Goal: Find contact information: Find contact information

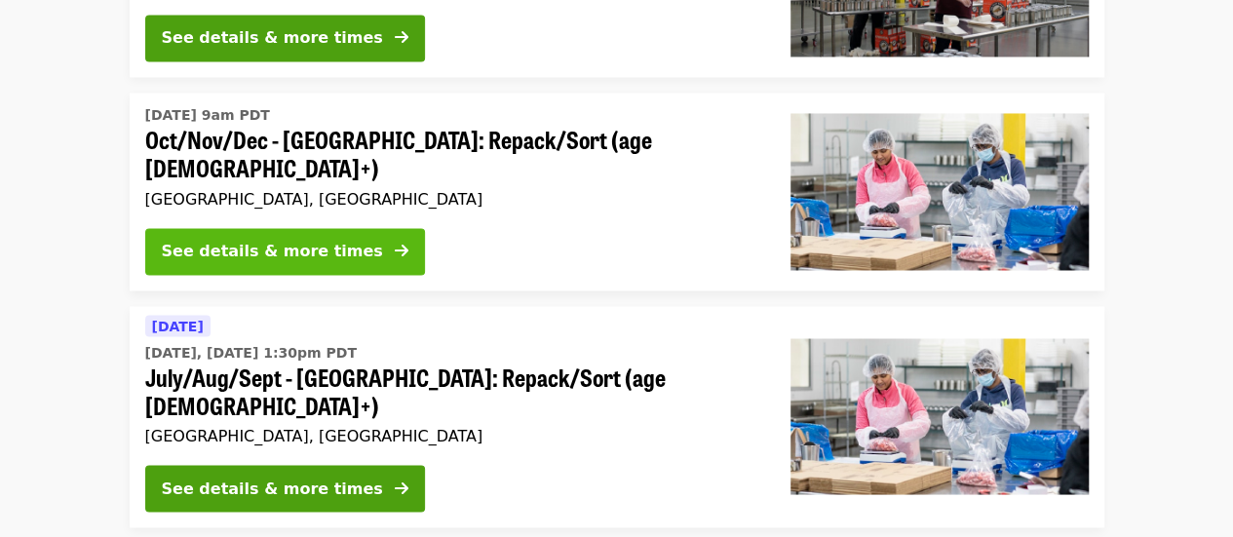
scroll to position [1753, 0]
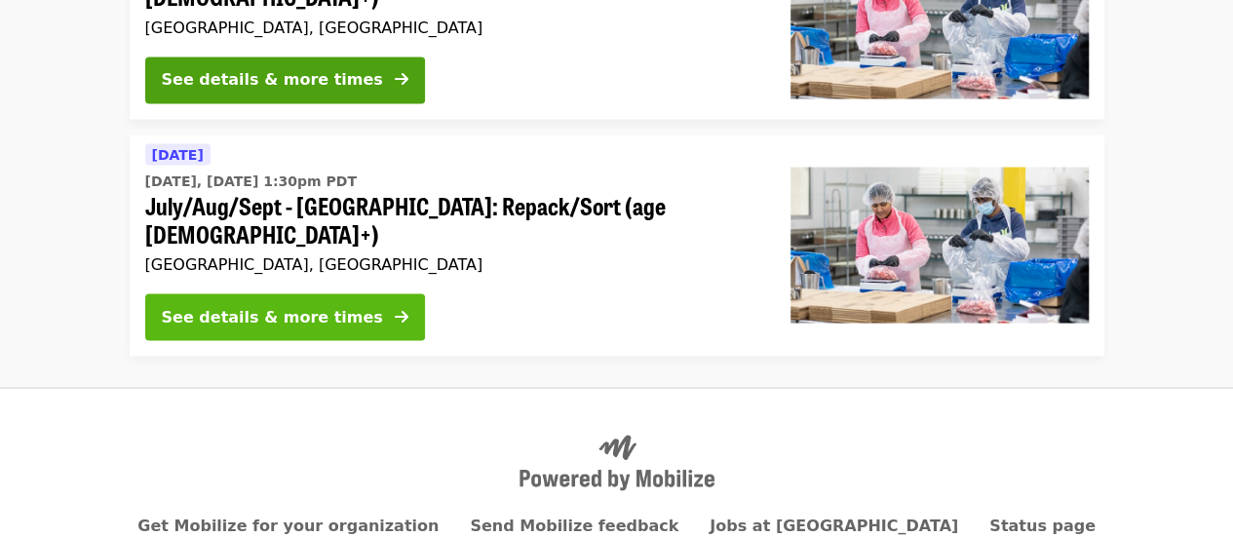
click at [280, 305] on div "See details & more times" at bounding box center [272, 316] width 221 height 23
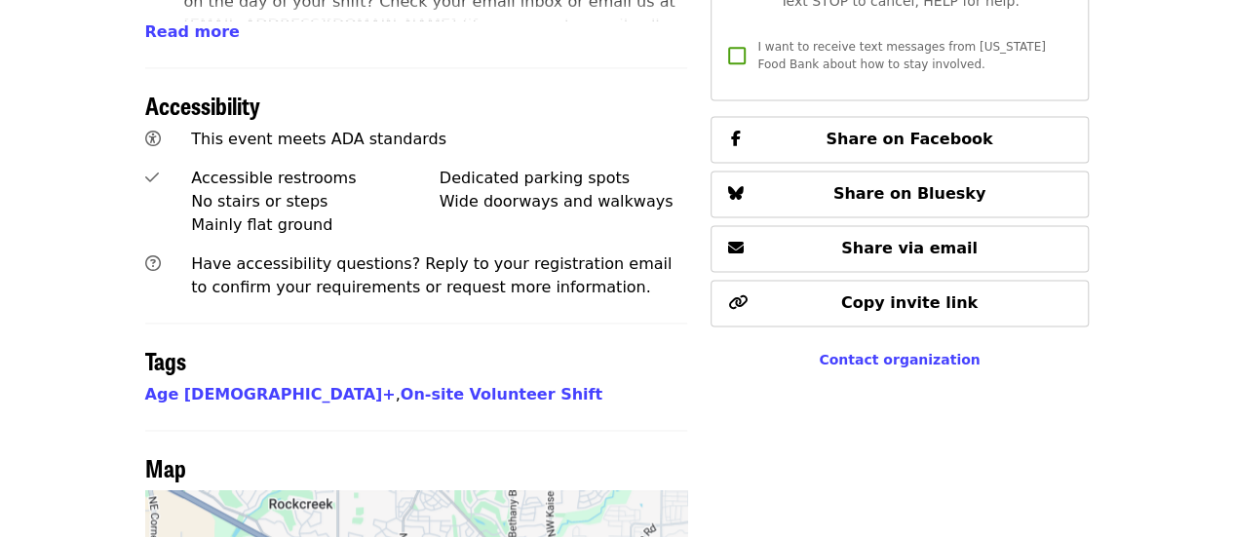
scroll to position [1291, 0]
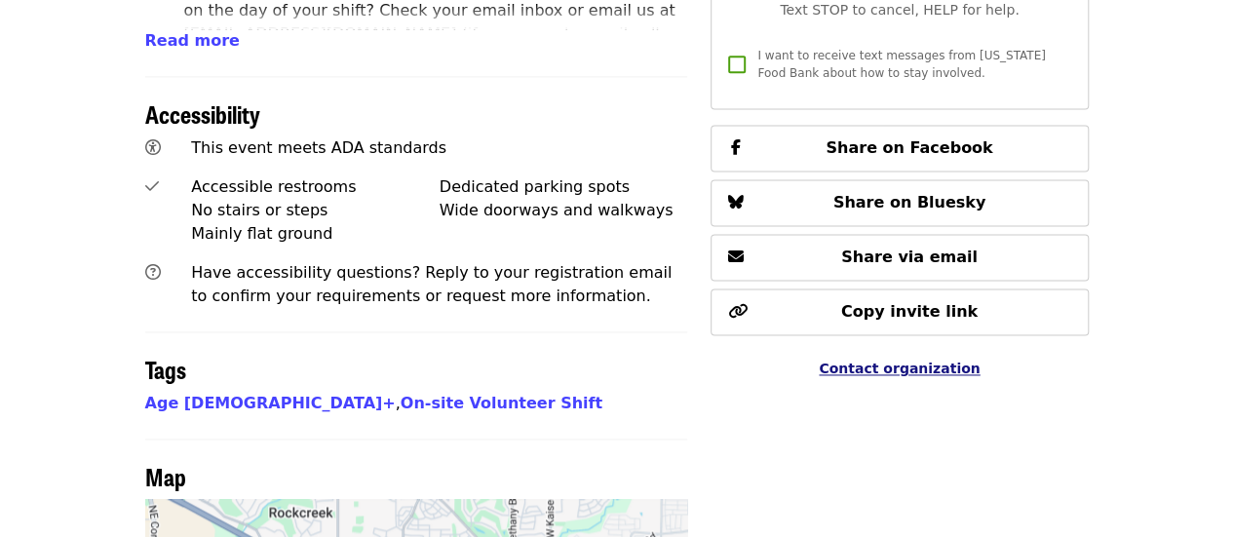
click at [892, 361] on span "Contact organization" at bounding box center [899, 369] width 161 height 16
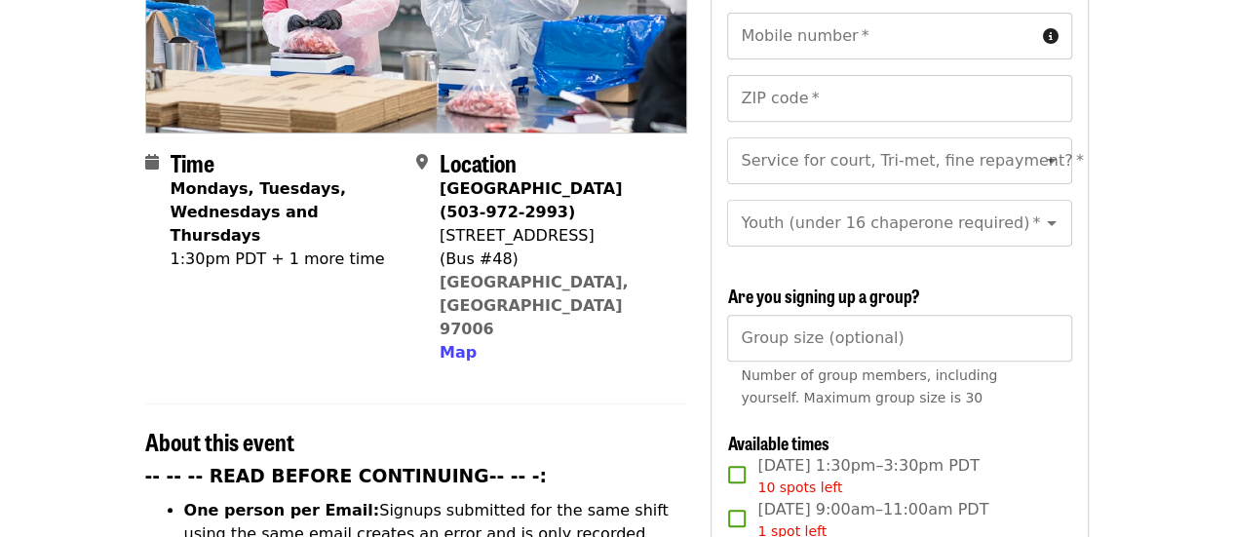
scroll to position [0, 0]
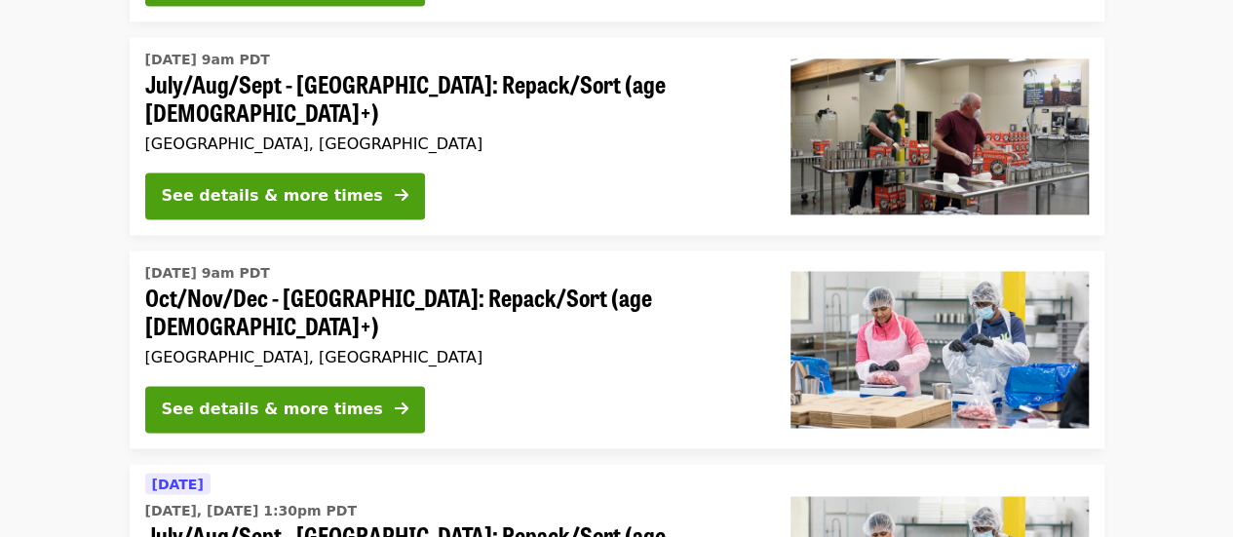
scroll to position [1384, 0]
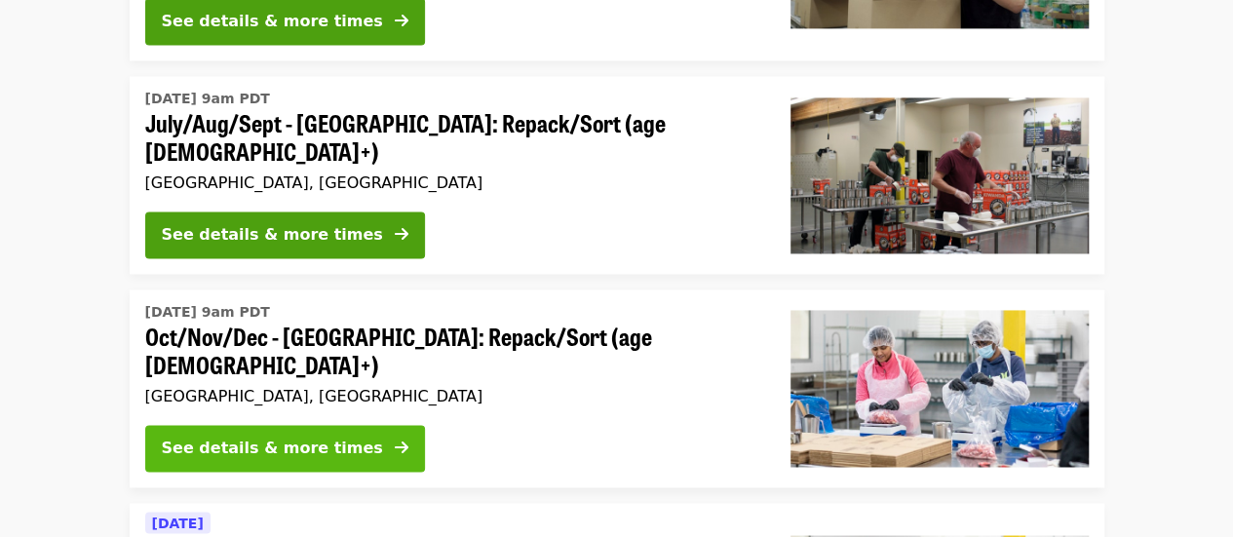
click at [248, 437] on div "See details & more times" at bounding box center [272, 448] width 221 height 23
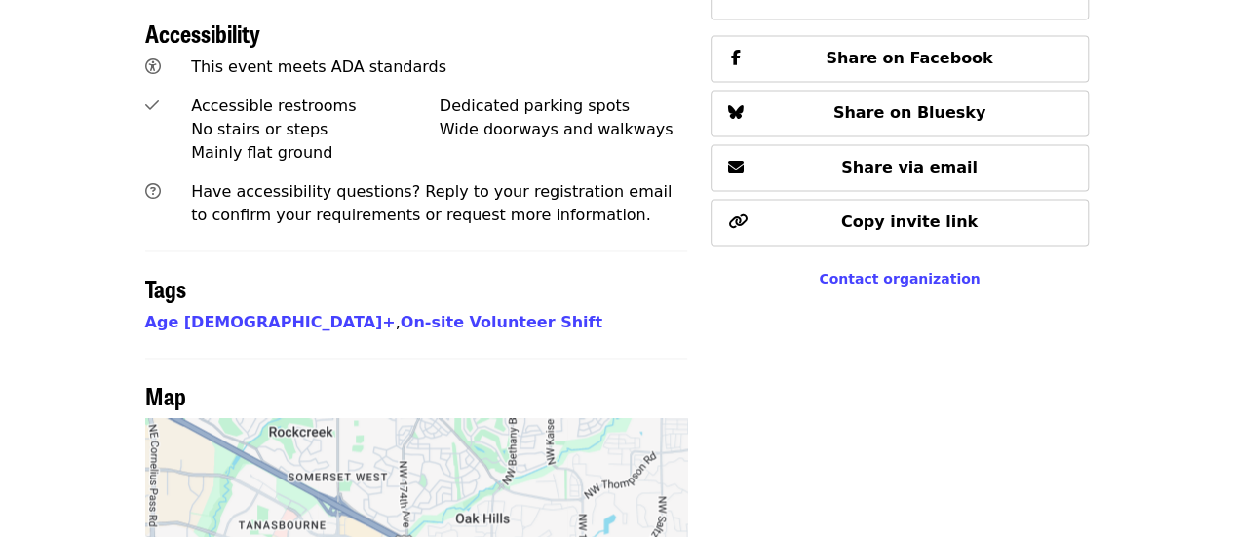
scroll to position [1377, 0]
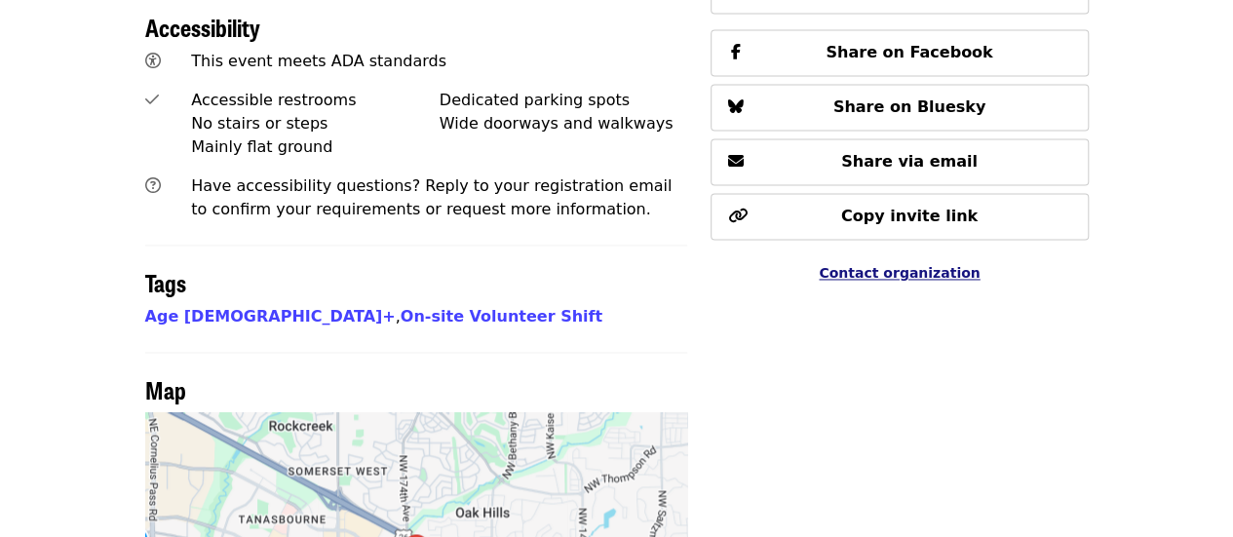
click at [846, 265] on span "Contact organization" at bounding box center [899, 273] width 161 height 16
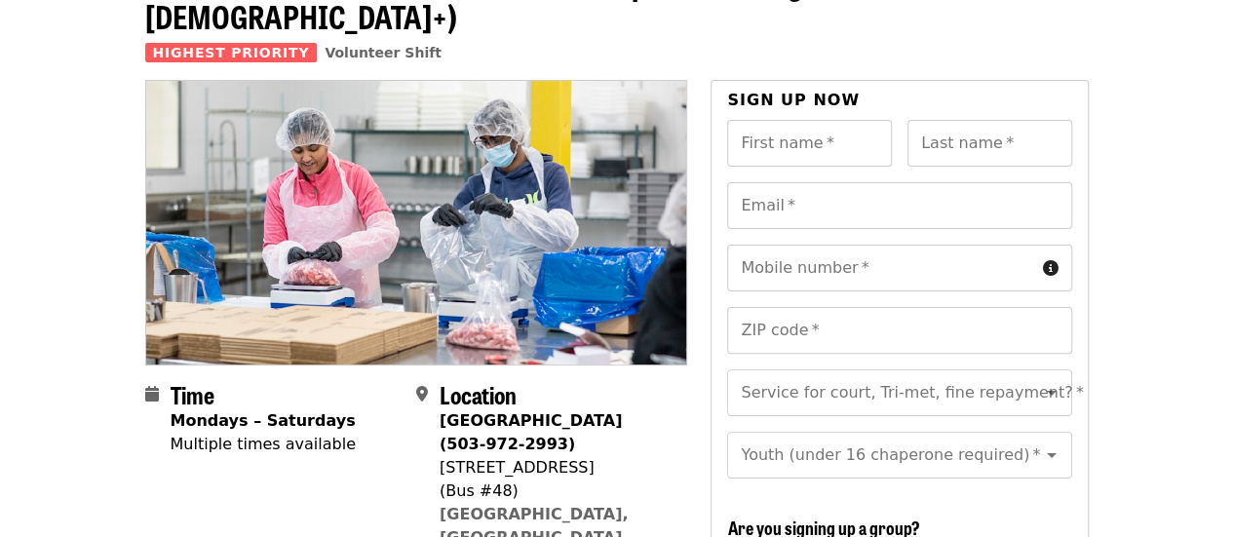
scroll to position [0, 0]
